Goal: Task Accomplishment & Management: Manage account settings

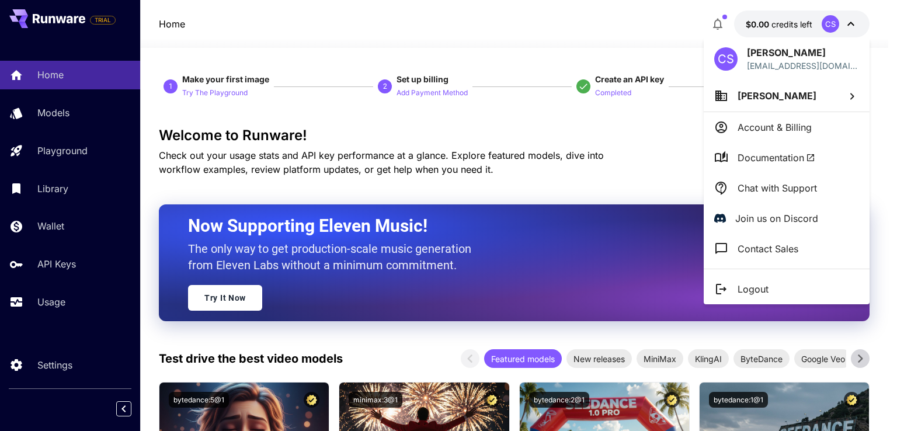
click at [827, 26] on div at bounding box center [448, 215] width 897 height 431
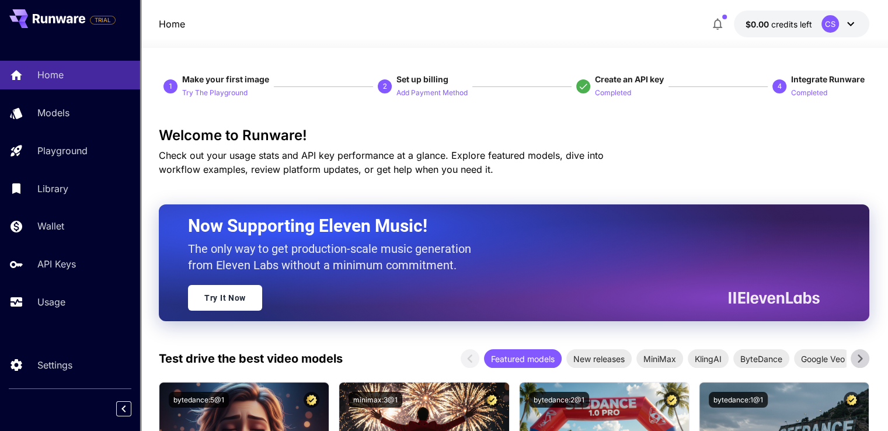
click at [828, 27] on div "CS" at bounding box center [830, 24] width 18 height 18
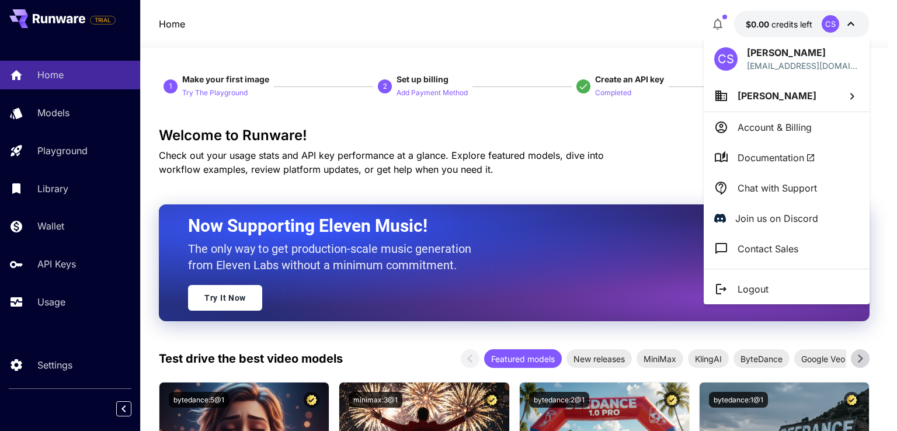
click at [726, 61] on div "CS" at bounding box center [725, 58] width 23 height 23
click at [724, 62] on div "CS" at bounding box center [725, 58] width 23 height 23
click at [751, 244] on p "Contact Sales" at bounding box center [767, 249] width 61 height 14
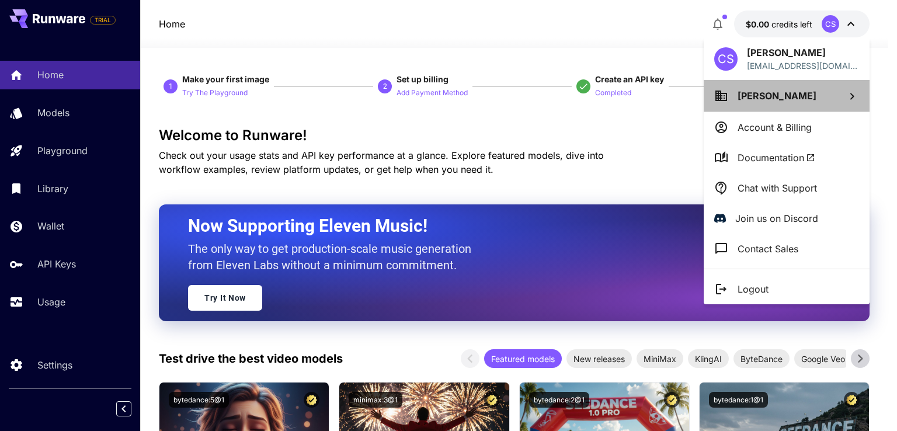
click at [849, 96] on icon at bounding box center [852, 96] width 14 height 14
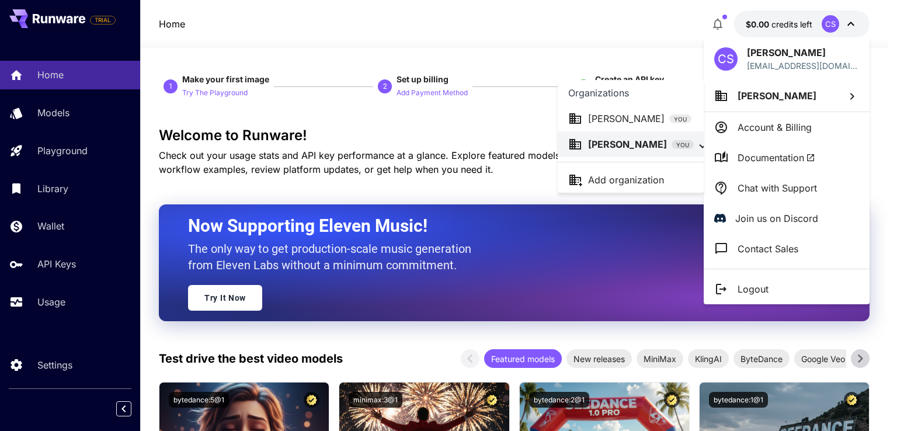
click at [852, 96] on div at bounding box center [448, 215] width 897 height 431
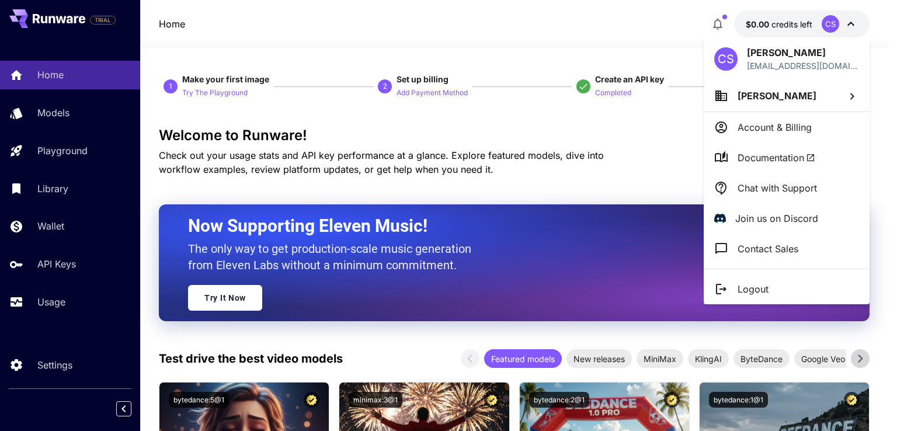
click at [780, 121] on p "Account & Billing" at bounding box center [774, 127] width 74 height 14
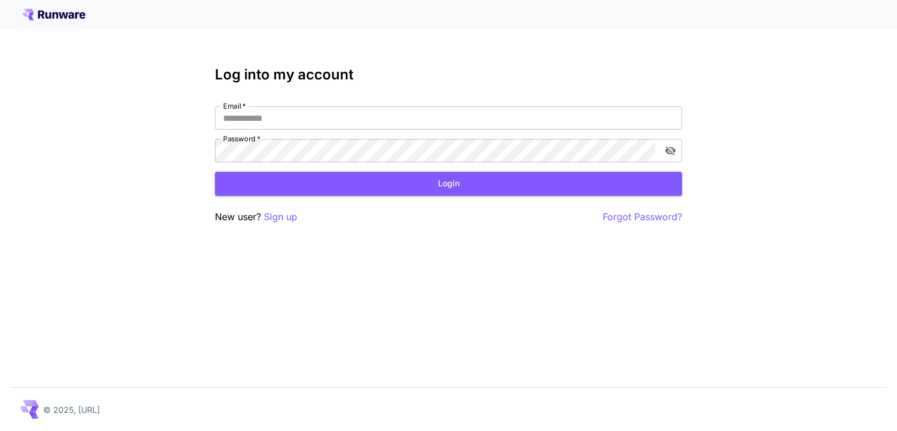
type input "**********"
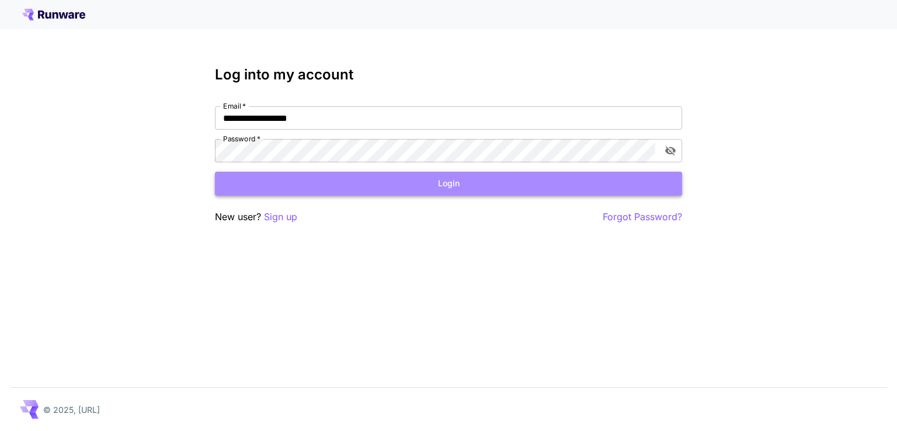
click at [471, 189] on button "Login" at bounding box center [448, 184] width 467 height 24
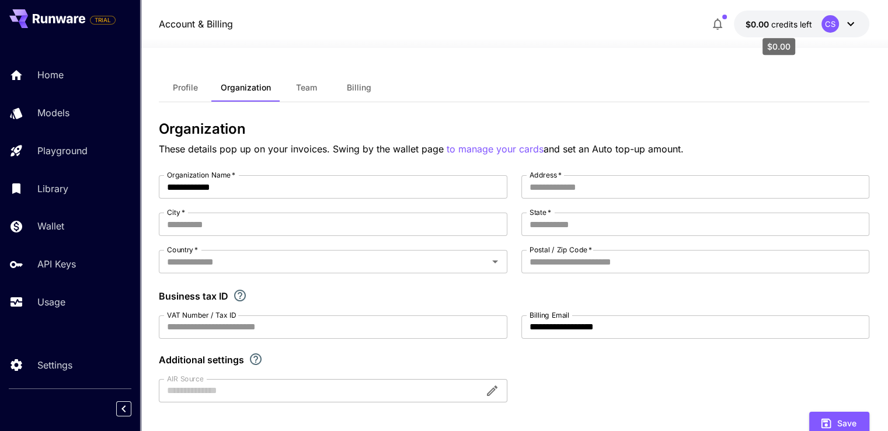
click at [782, 23] on span "credits left" at bounding box center [791, 24] width 41 height 10
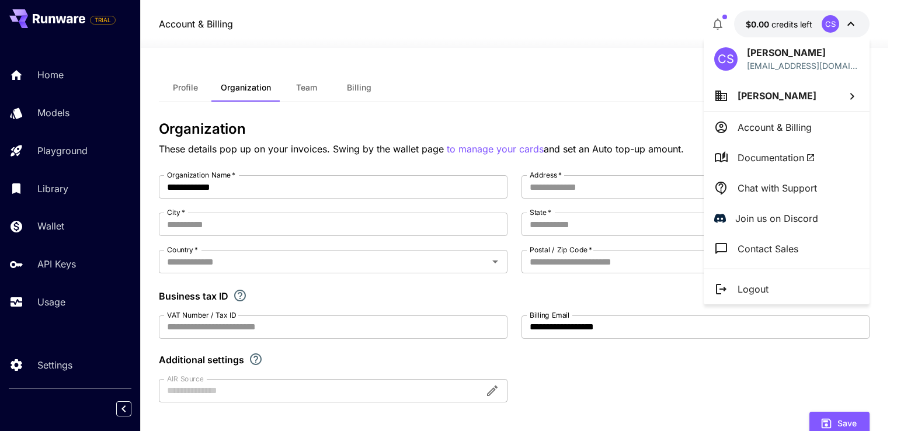
click at [49, 306] on div at bounding box center [448, 215] width 897 height 431
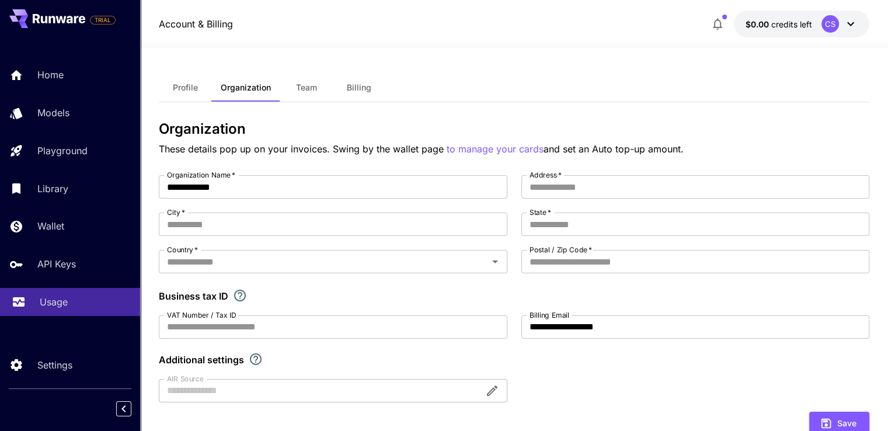
click at [47, 302] on p "Usage" at bounding box center [54, 302] width 28 height 14
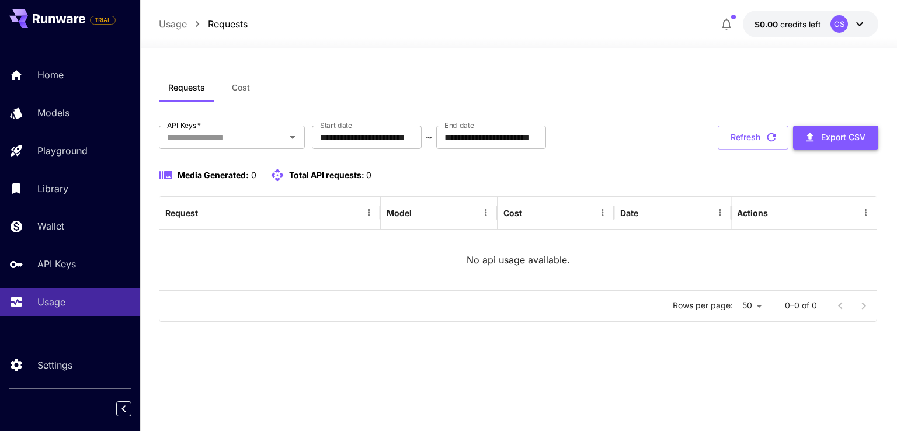
click at [840, 138] on button "Export CSV" at bounding box center [835, 138] width 85 height 24
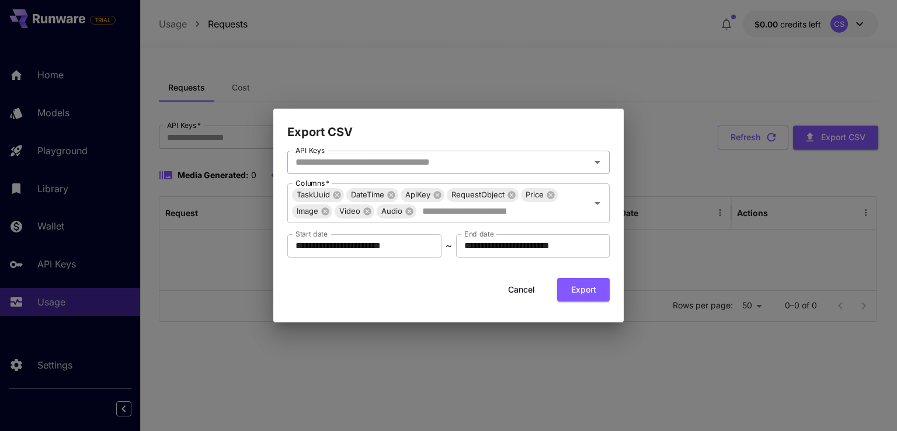
click at [572, 151] on div "API Keys" at bounding box center [448, 162] width 322 height 23
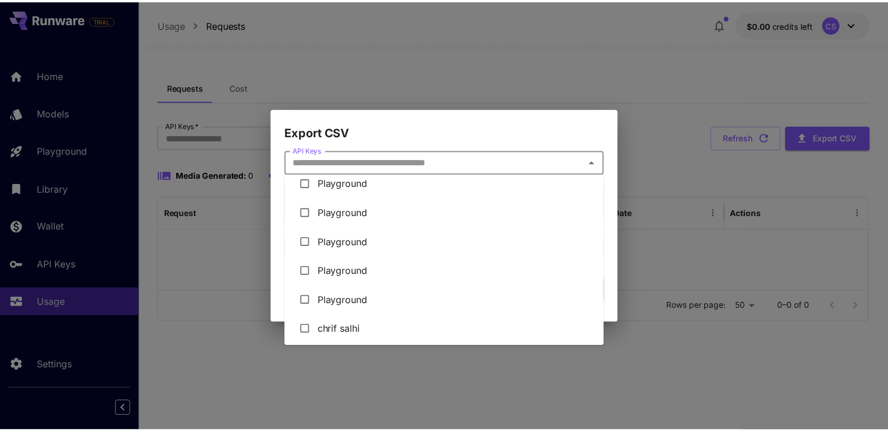
scroll to position [12, 0]
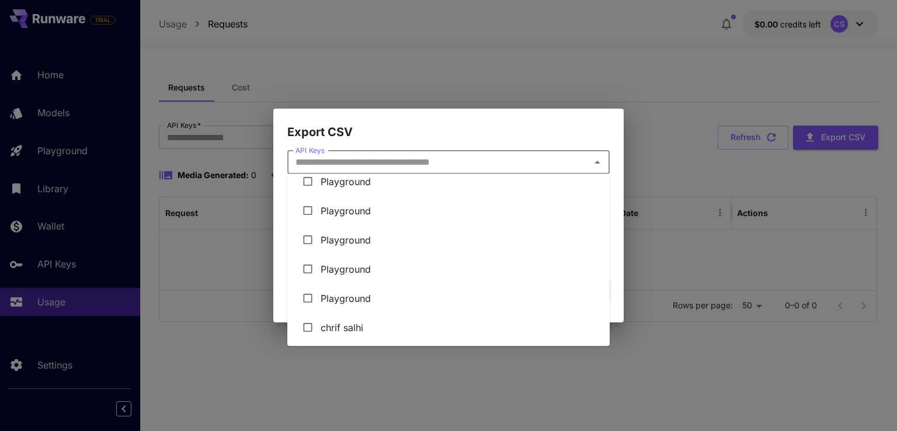
click at [584, 162] on input "API Keys" at bounding box center [439, 162] width 296 height 16
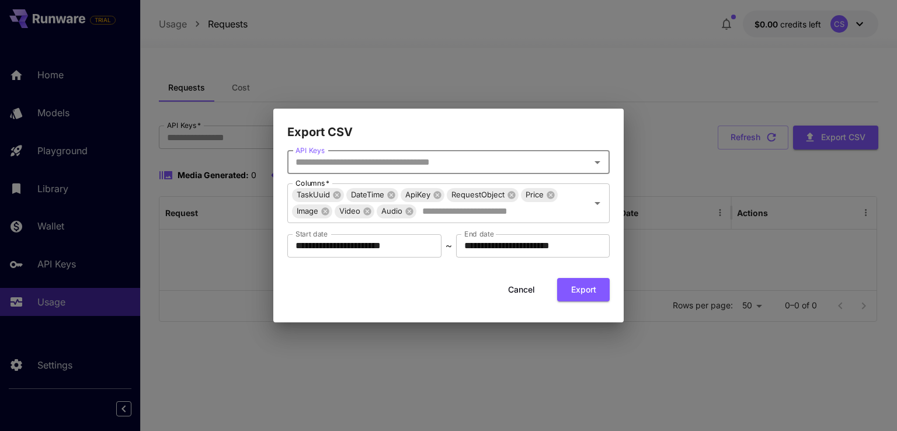
click at [701, 253] on div "**********" at bounding box center [448, 215] width 897 height 431
click at [521, 291] on button "Cancel" at bounding box center [521, 290] width 53 height 24
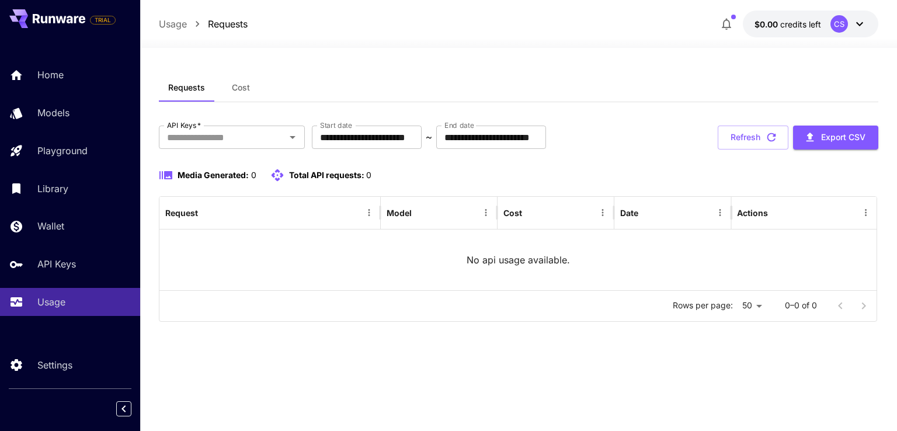
click at [855, 25] on icon at bounding box center [859, 24] width 14 height 14
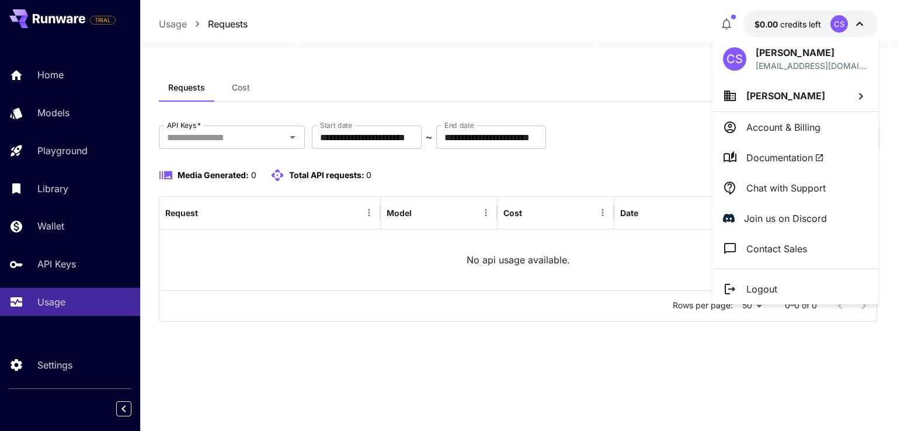
click at [744, 65] on div "CS" at bounding box center [734, 58] width 23 height 23
click at [751, 102] on p "Farid Hacini" at bounding box center [785, 96] width 79 height 14
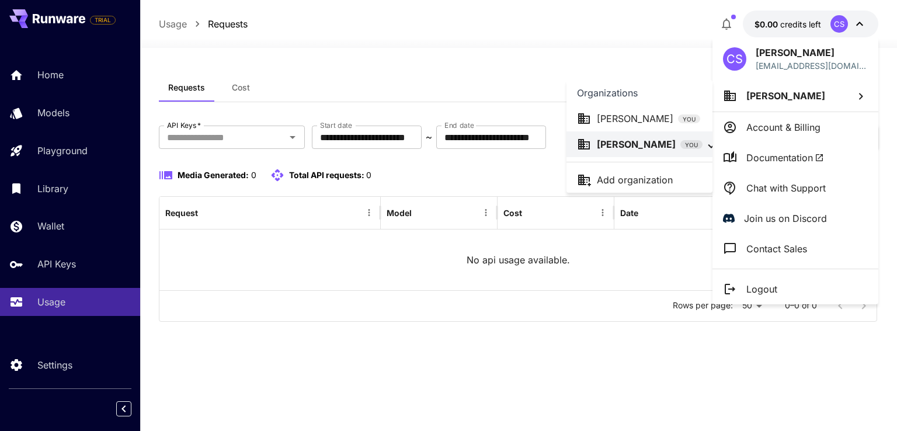
click at [54, 158] on div at bounding box center [448, 215] width 897 height 431
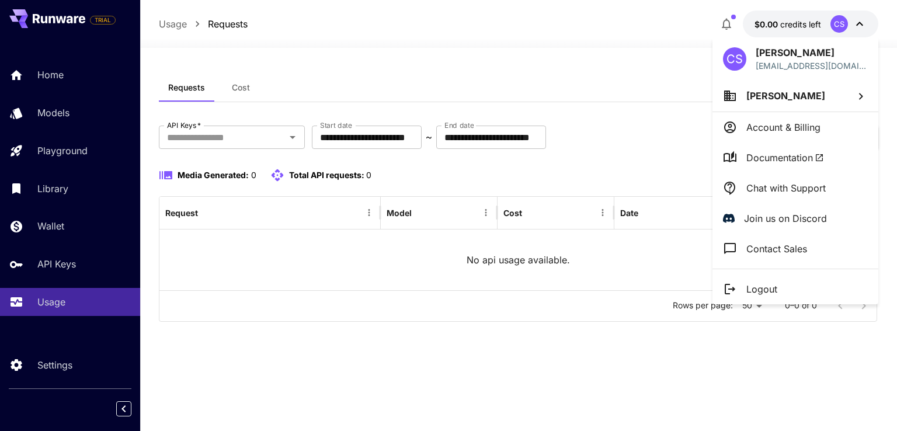
click at [52, 152] on div at bounding box center [448, 215] width 897 height 431
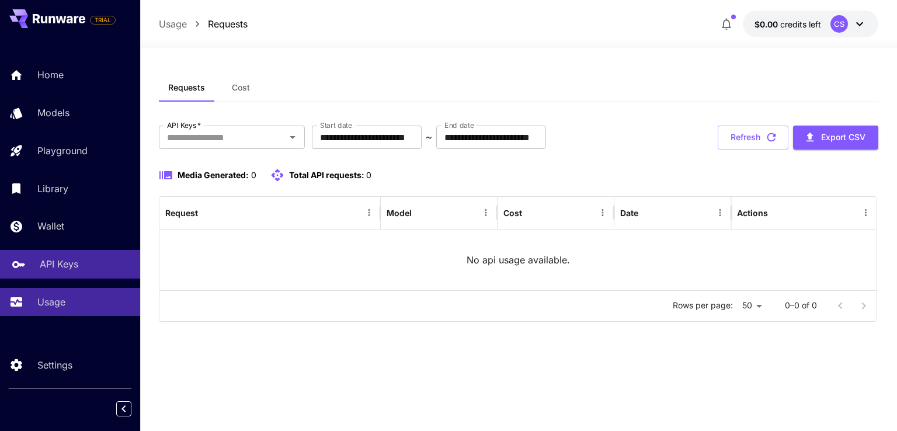
click at [54, 262] on p "API Keys" at bounding box center [59, 264] width 39 height 14
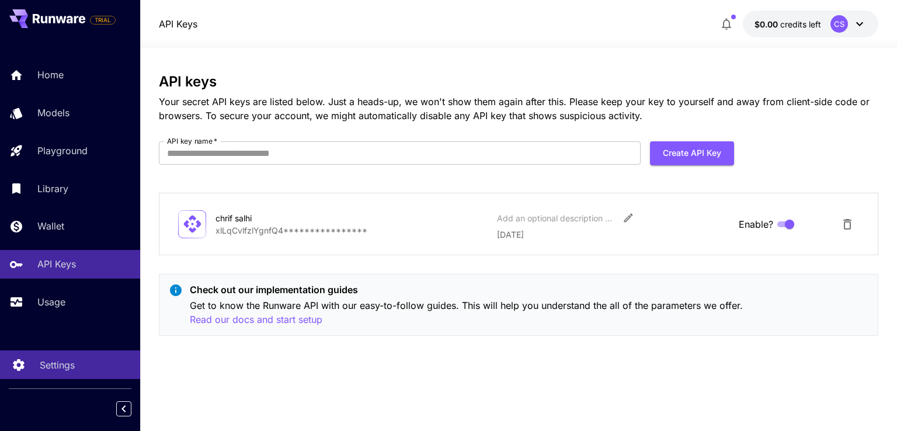
click at [26, 365] on link "Settings" at bounding box center [70, 364] width 140 height 29
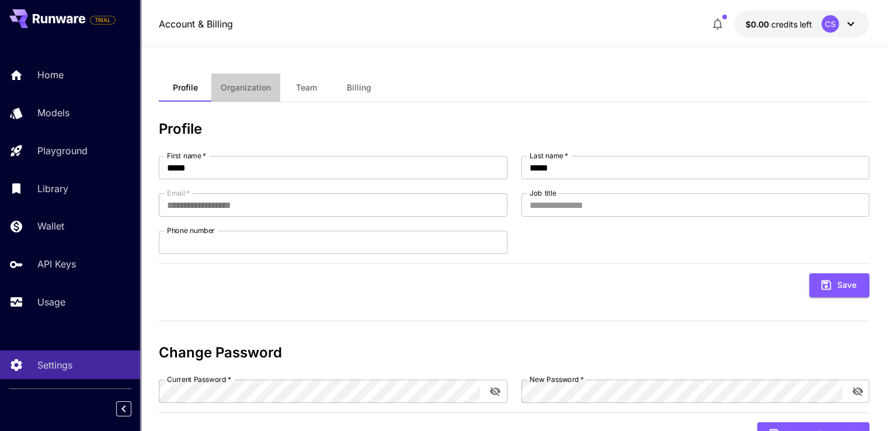
click at [254, 86] on span "Organization" at bounding box center [246, 87] width 50 height 11
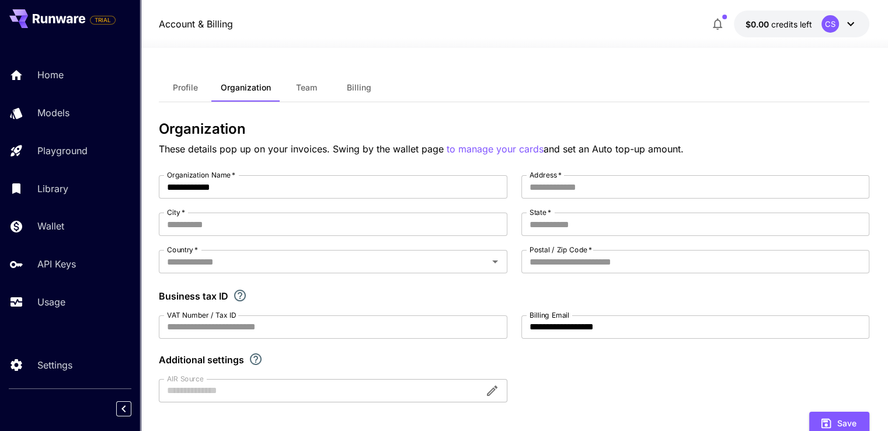
click at [313, 91] on span "Team" at bounding box center [306, 87] width 21 height 11
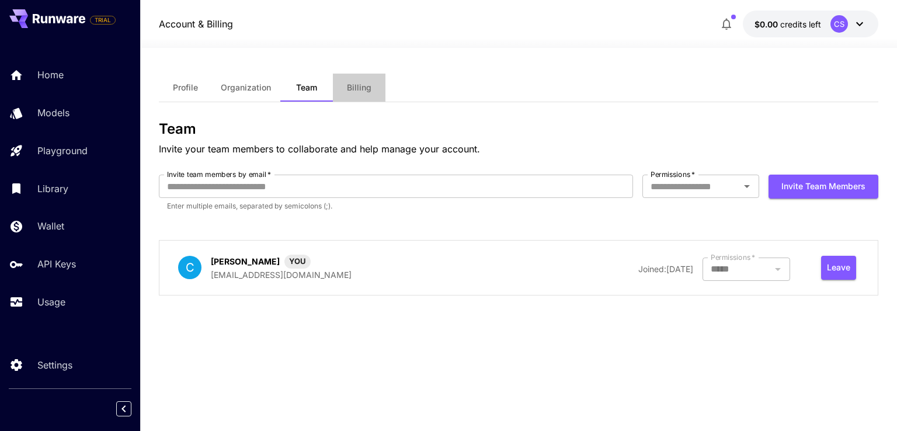
click at [346, 92] on button "Billing" at bounding box center [359, 88] width 53 height 28
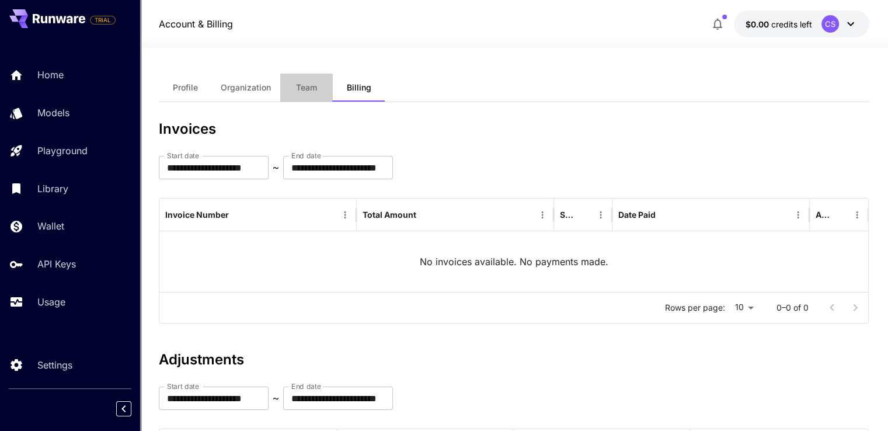
click at [305, 85] on span "Team" at bounding box center [306, 87] width 21 height 11
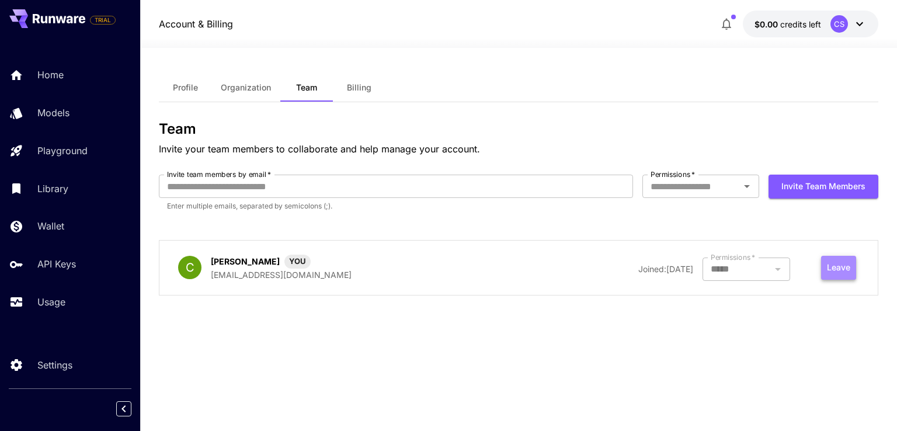
click at [831, 274] on button "Leave" at bounding box center [838, 268] width 35 height 24
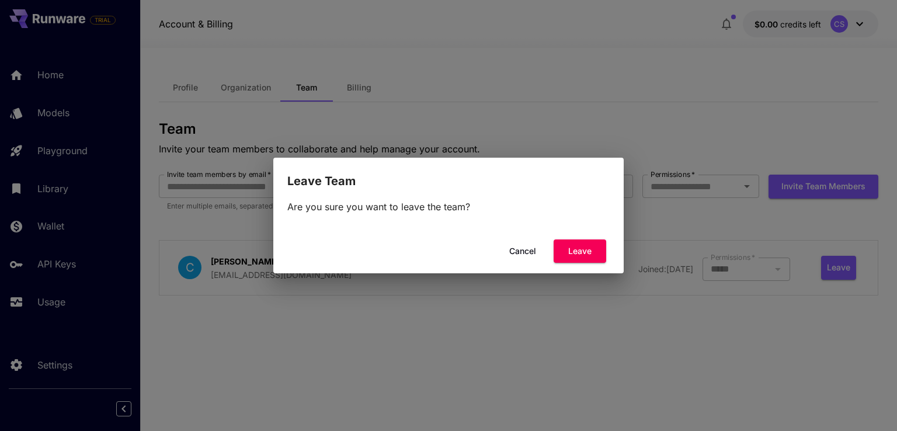
click at [530, 250] on button "Cancel" at bounding box center [522, 251] width 53 height 24
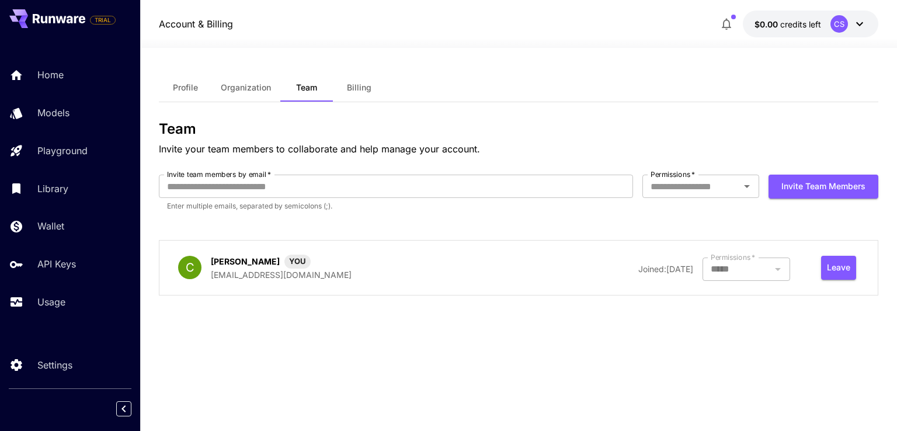
click at [182, 89] on span "Profile" at bounding box center [185, 87] width 25 height 11
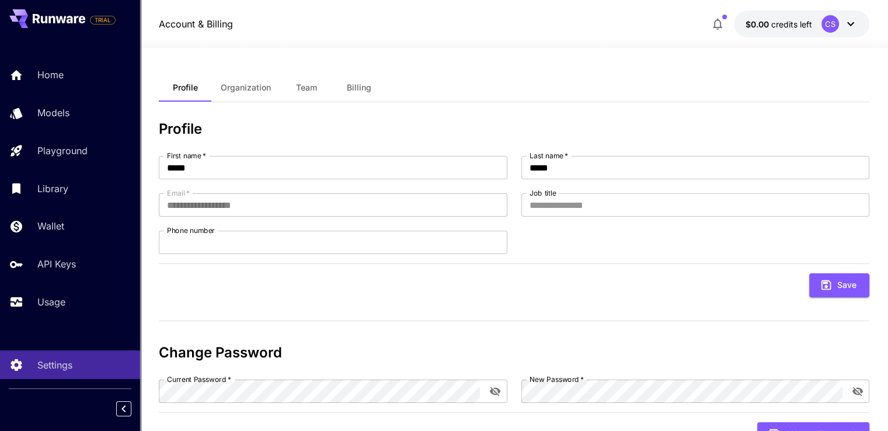
click at [821, 25] on div "CS" at bounding box center [830, 24] width 18 height 18
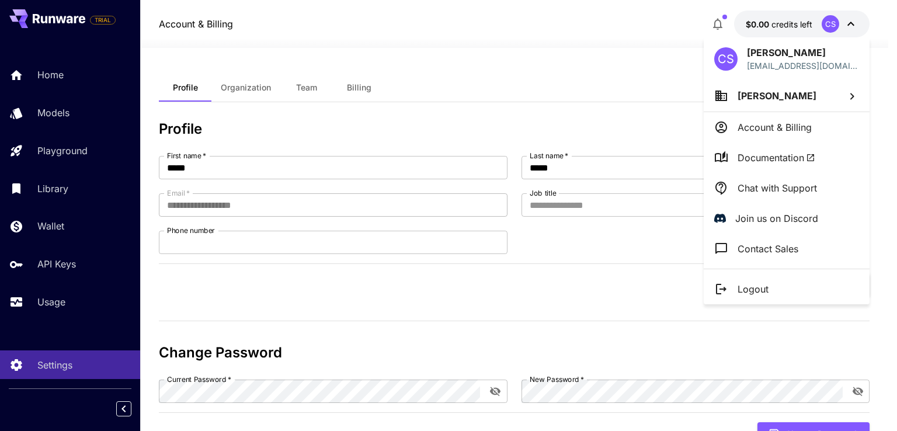
click at [766, 130] on p "Account & Billing" at bounding box center [774, 127] width 74 height 14
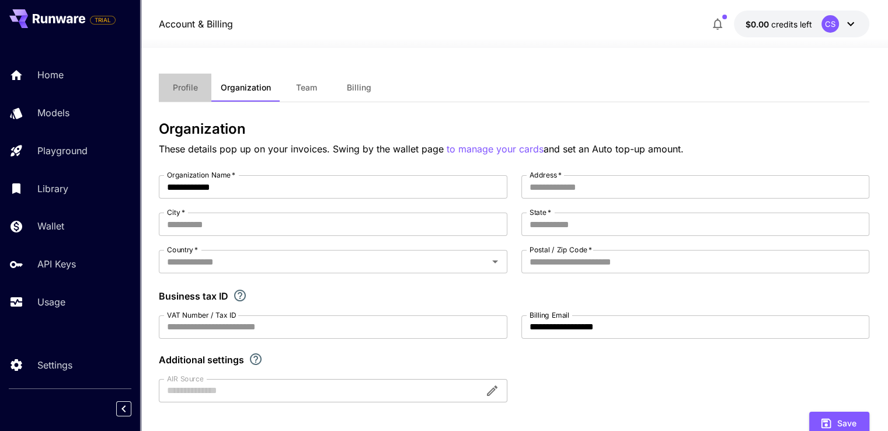
click at [183, 86] on span "Profile" at bounding box center [185, 87] width 25 height 11
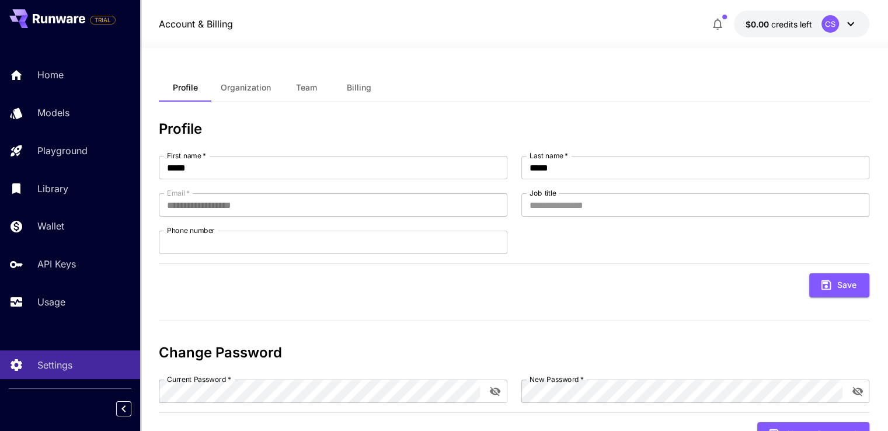
click at [822, 22] on div "CS" at bounding box center [830, 24] width 18 height 18
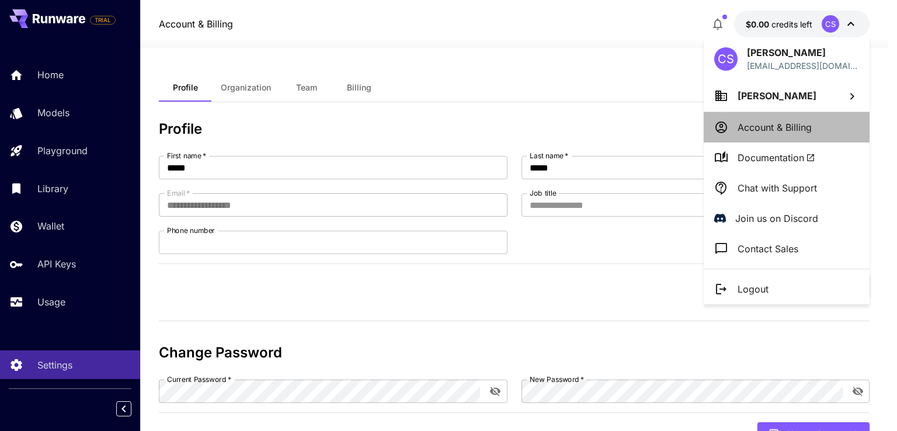
click at [781, 131] on p "Account & Billing" at bounding box center [774, 127] width 74 height 14
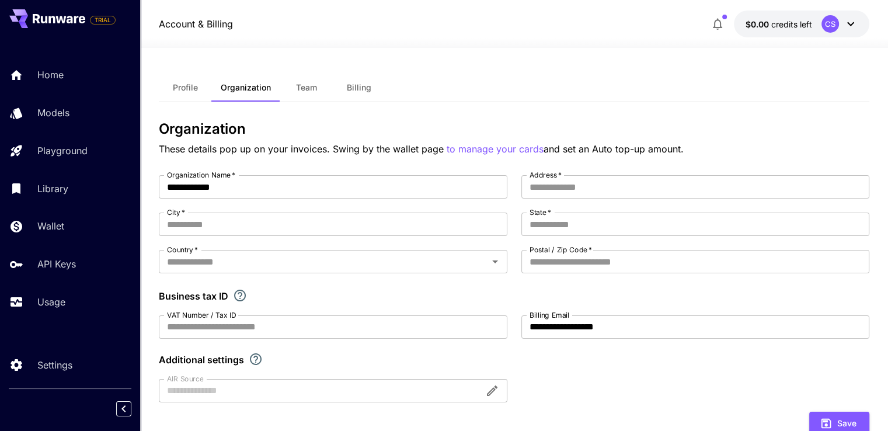
click at [850, 19] on icon at bounding box center [851, 24] width 14 height 14
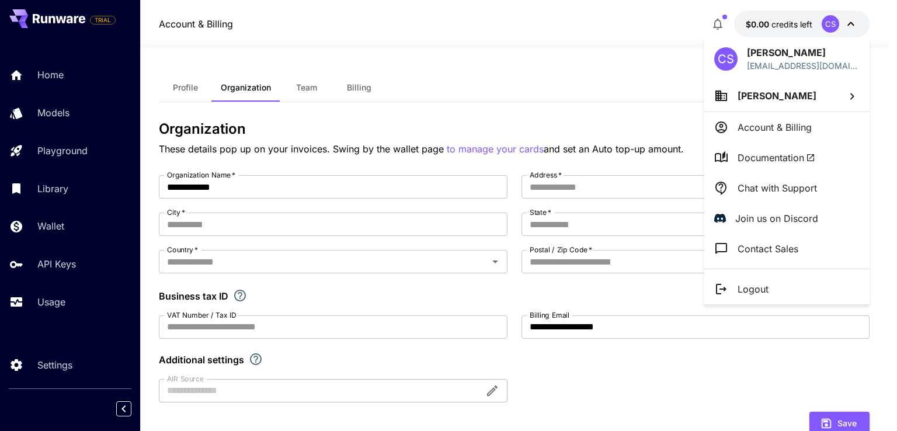
click at [848, 20] on div at bounding box center [448, 215] width 897 height 431
